Goal: Task Accomplishment & Management: Use online tool/utility

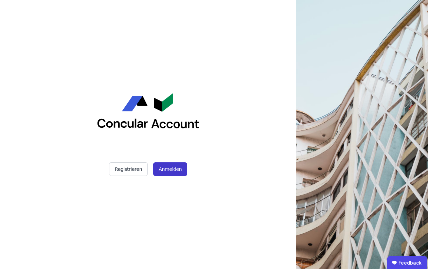
click at [175, 169] on button "Anmelden" at bounding box center [170, 169] width 34 height 14
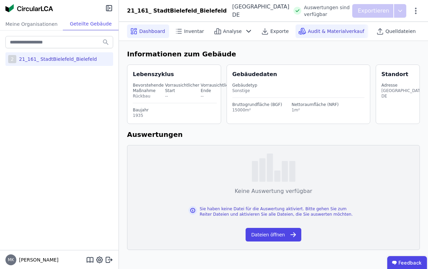
click at [332, 29] on span "Audit & Materialverkauf" at bounding box center [336, 31] width 56 height 7
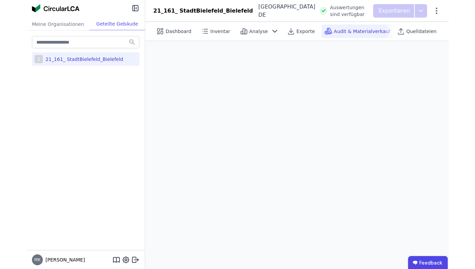
scroll to position [7, 0]
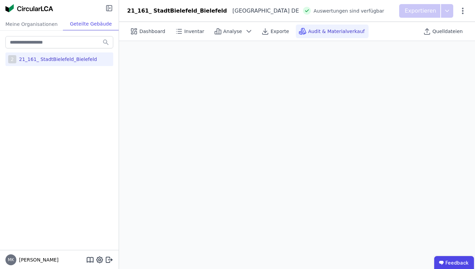
click at [110, 8] on icon at bounding box center [109, 8] width 8 height 8
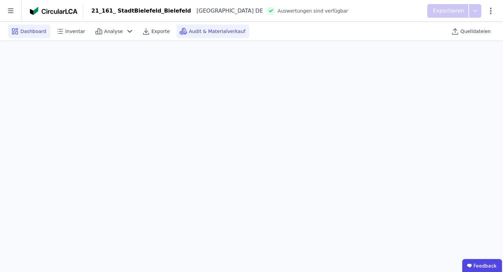
scroll to position [19, 0]
